Goal: Task Accomplishment & Management: Use online tool/utility

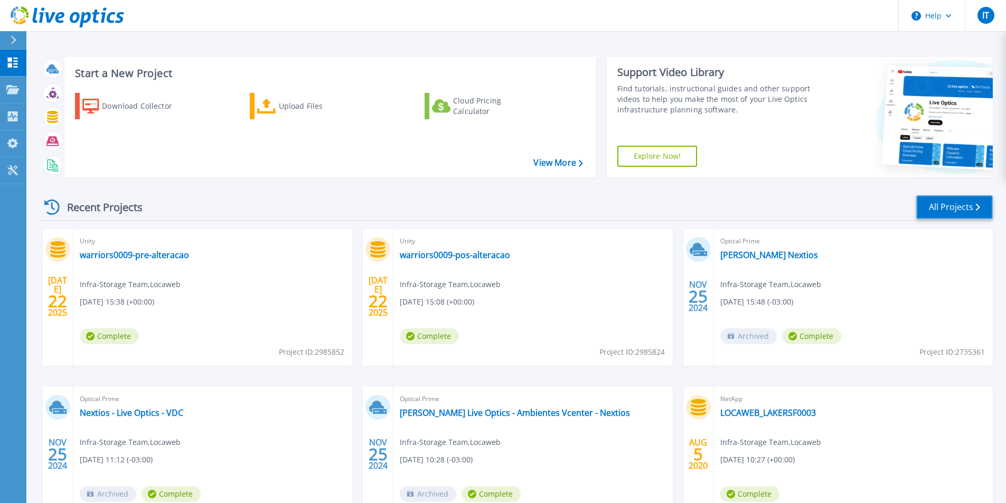
click at [959, 207] on link "All Projects" at bounding box center [955, 207] width 77 height 24
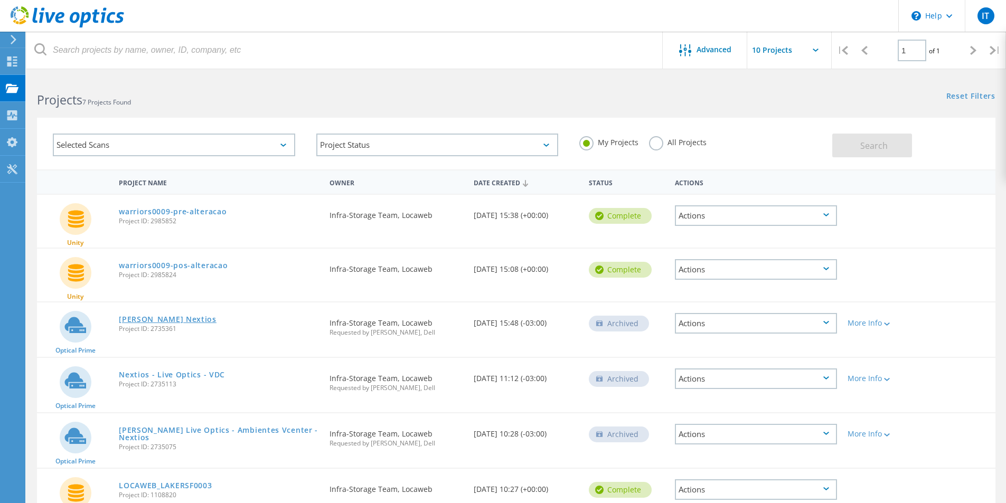
click at [160, 319] on link "[PERSON_NAME] Nextios" at bounding box center [168, 319] width 98 height 7
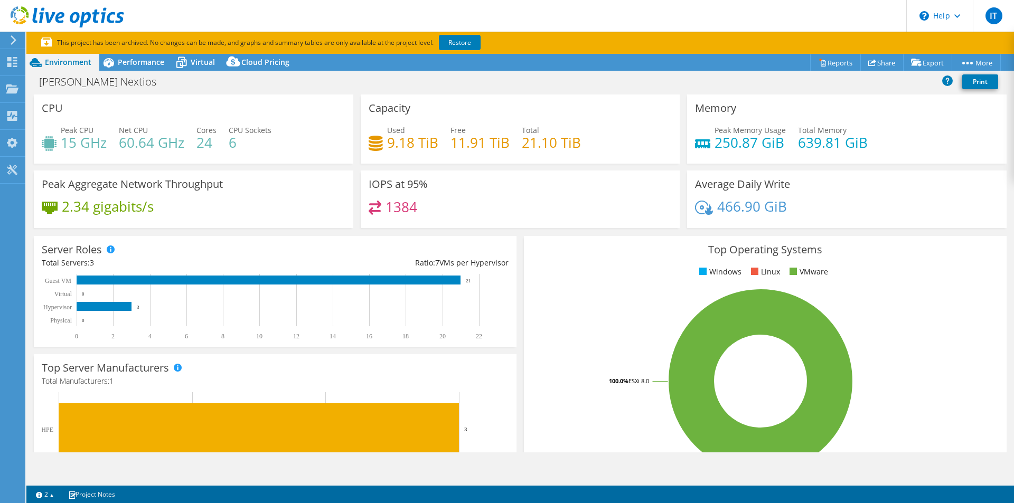
click at [69, 17] on icon at bounding box center [68, 17] width 114 height 22
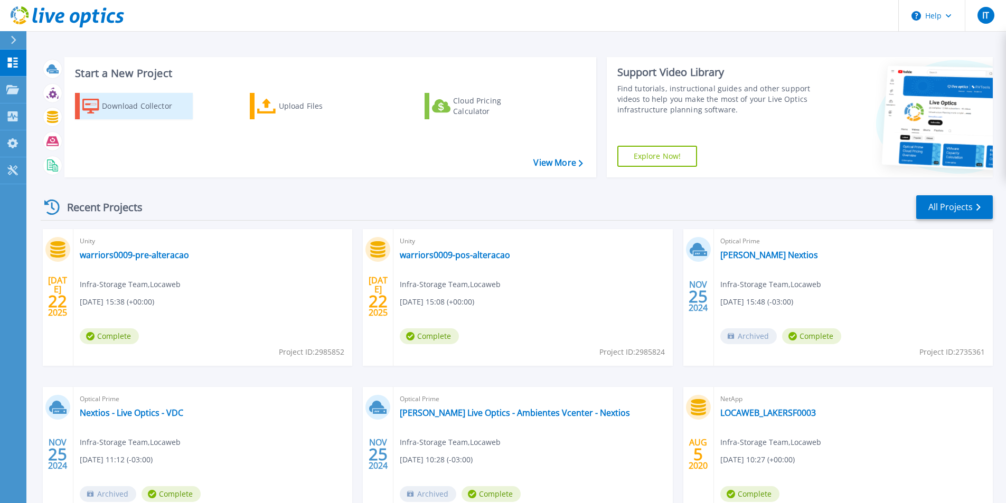
click at [143, 109] on div "Download Collector" at bounding box center [144, 106] width 85 height 21
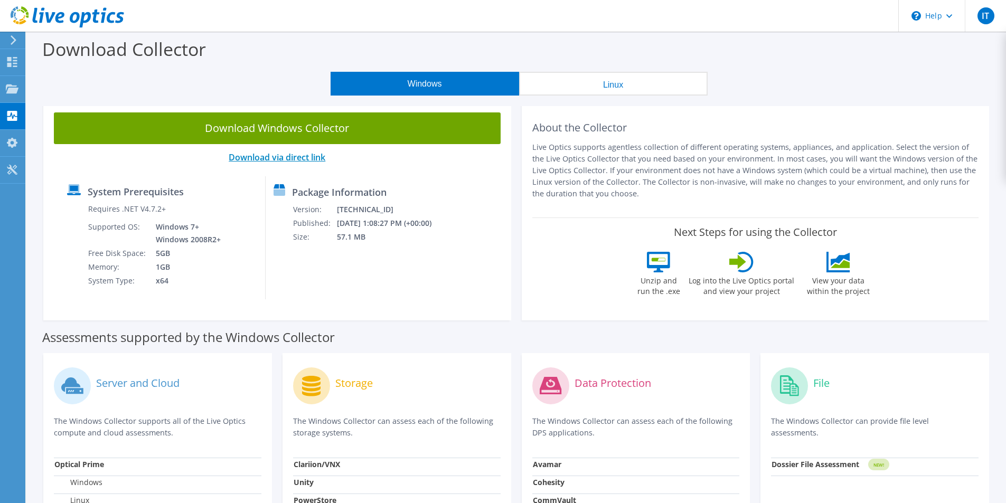
click at [286, 157] on link "Download via direct link" at bounding box center [277, 158] width 97 height 12
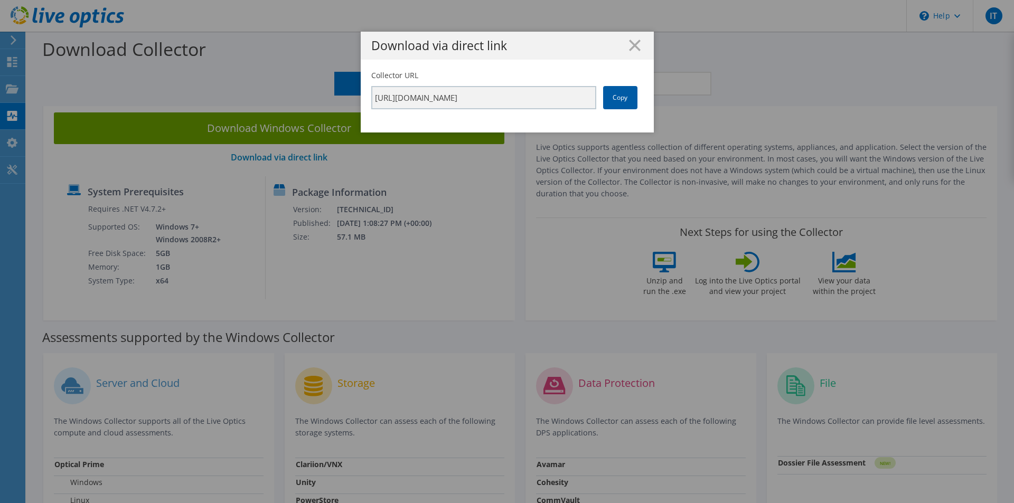
click at [617, 105] on link "Copy" at bounding box center [620, 97] width 34 height 23
click at [632, 48] on line at bounding box center [635, 45] width 11 height 11
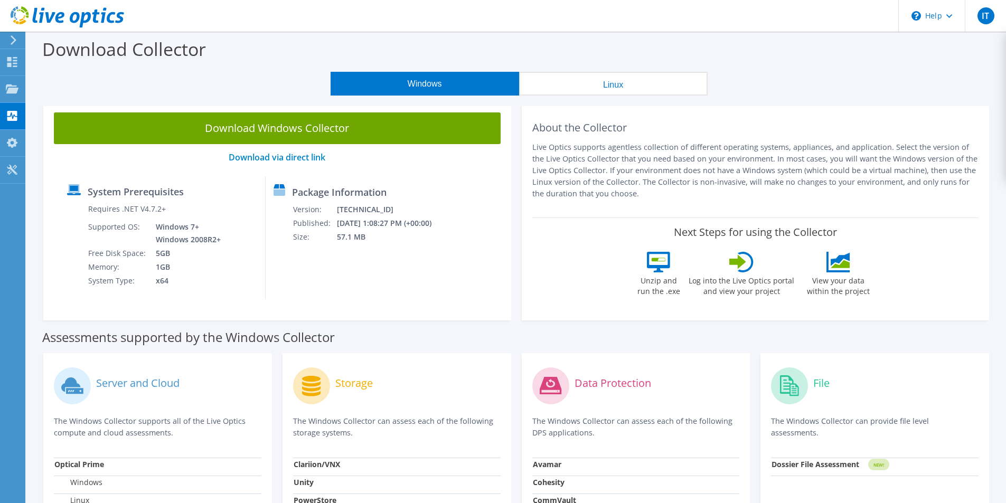
click at [13, 39] on icon at bounding box center [14, 40] width 8 height 10
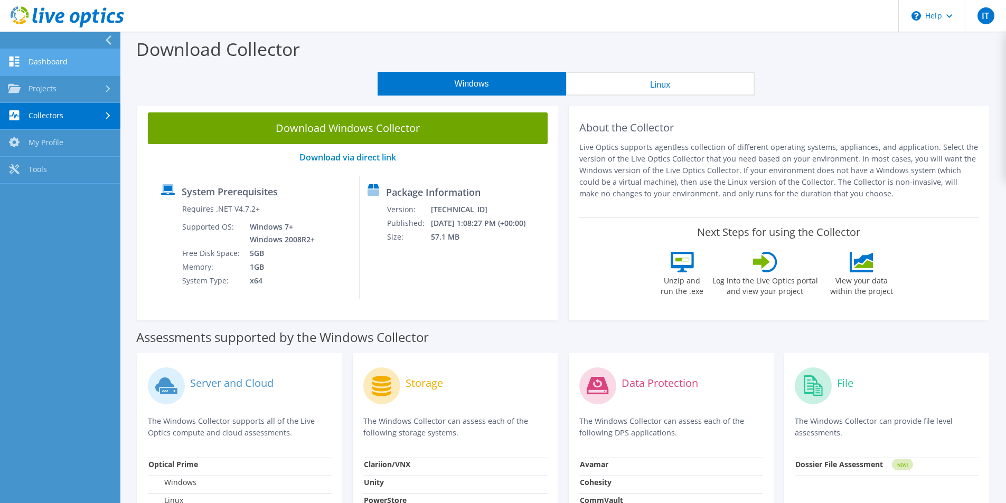
click at [31, 59] on link "Dashboard" at bounding box center [60, 62] width 120 height 27
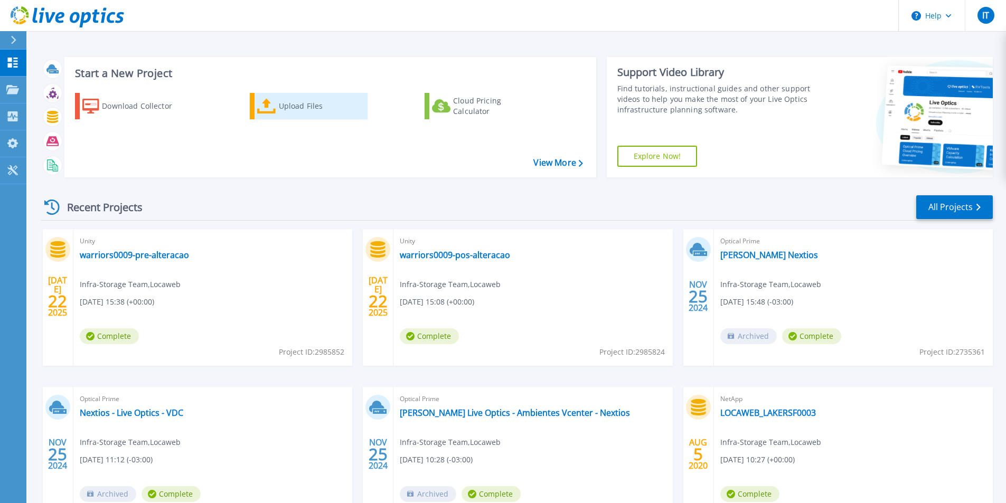
click at [279, 114] on div "Upload Files" at bounding box center [321, 106] width 85 height 21
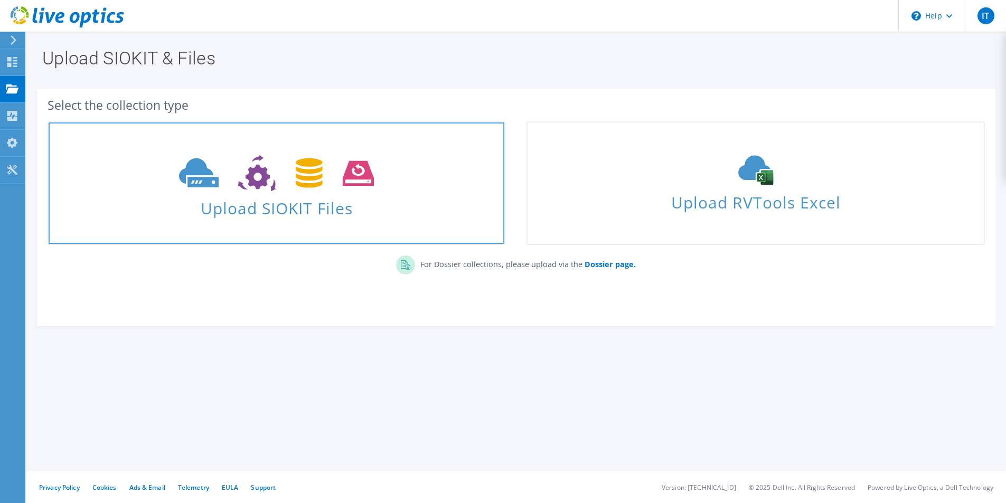
click at [397, 200] on span "Upload SIOKIT Files" at bounding box center [277, 205] width 456 height 23
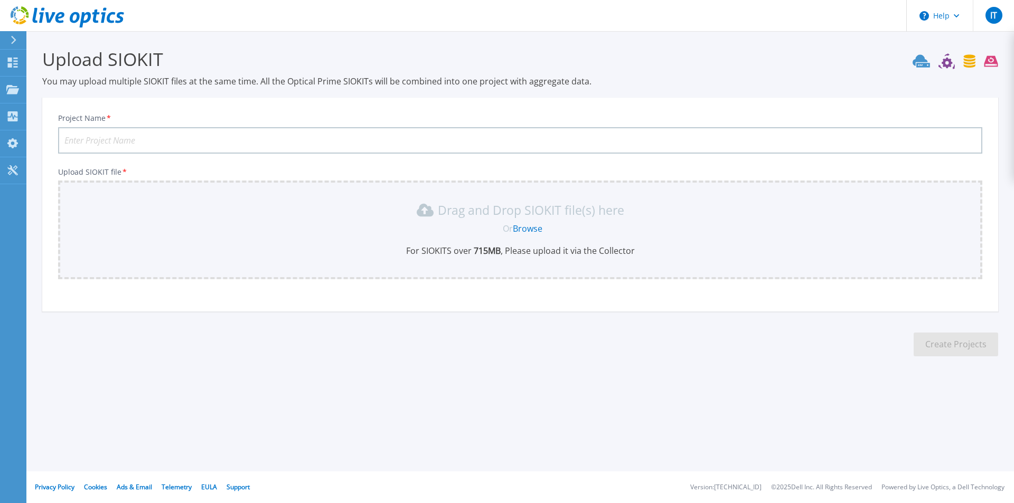
click at [236, 144] on input "Project Name *" at bounding box center [520, 140] width 924 height 26
type input "nextios-2025"
click at [276, 247] on p "For SIOKITS over 715 MB , Please upload it via the Collector" at bounding box center [520, 251] width 912 height 12
click at [532, 227] on link "Browse" at bounding box center [528, 229] width 30 height 12
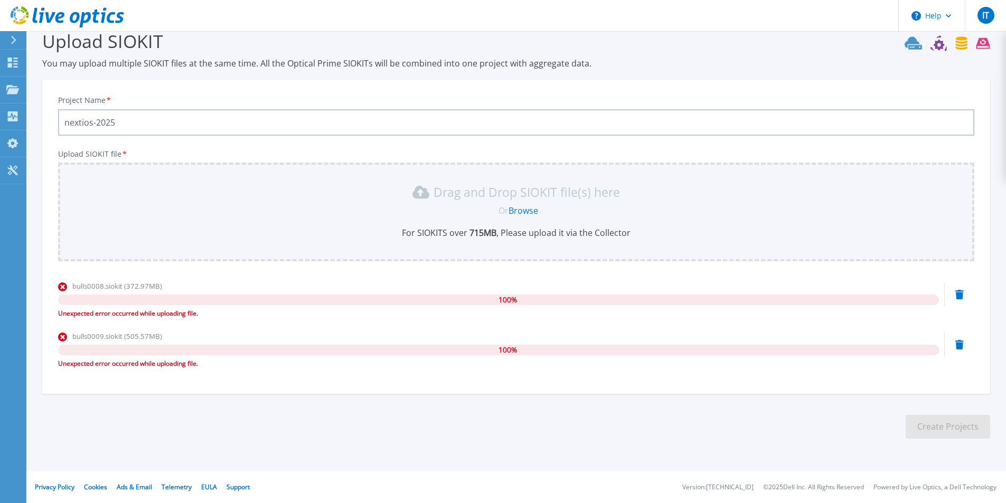
click at [452, 320] on div "bulls0008.siokit (372.97MB) 100 % Unexpected error occurred while uploading fil…" at bounding box center [498, 303] width 881 height 45
click at [369, 259] on div "Drag and Drop SIOKIT file(s) here Or Browse For SIOKITS over 715 MB , Please up…" at bounding box center [516, 212] width 917 height 99
click at [526, 211] on link "Browse" at bounding box center [524, 211] width 30 height 12
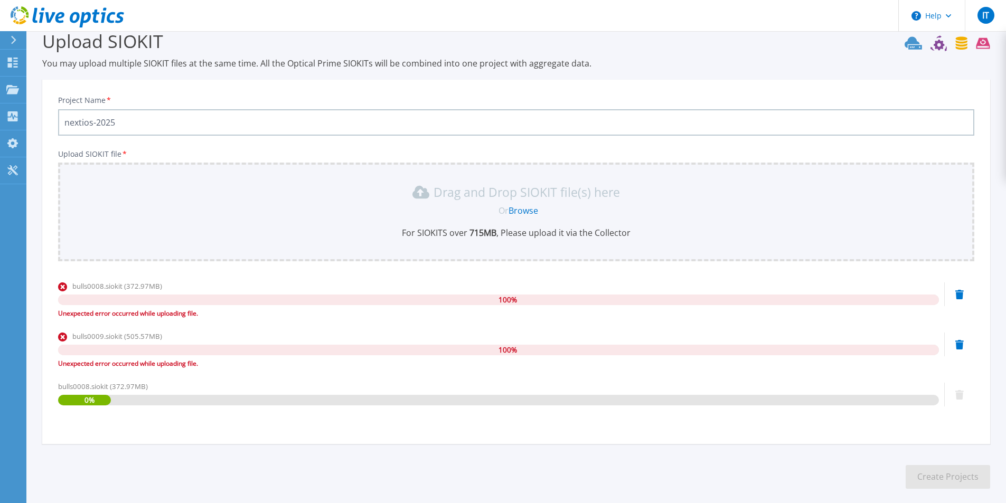
scroll to position [68, 0]
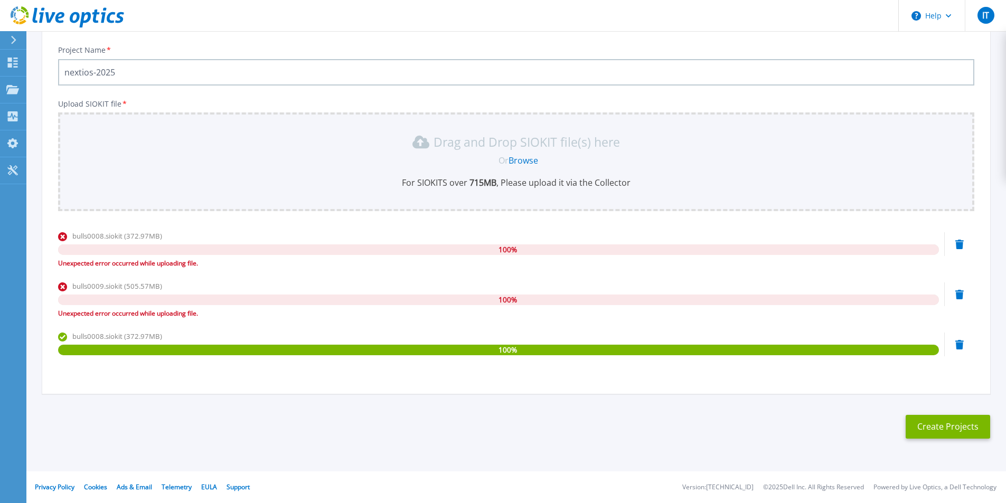
click at [152, 428] on section "Upload SIOKIT You may upload multiple SIOKIT files at the same time. All the Op…" at bounding box center [516, 213] width 980 height 500
click at [529, 162] on link "Browse" at bounding box center [524, 161] width 30 height 12
